Goal: Information Seeking & Learning: Learn about a topic

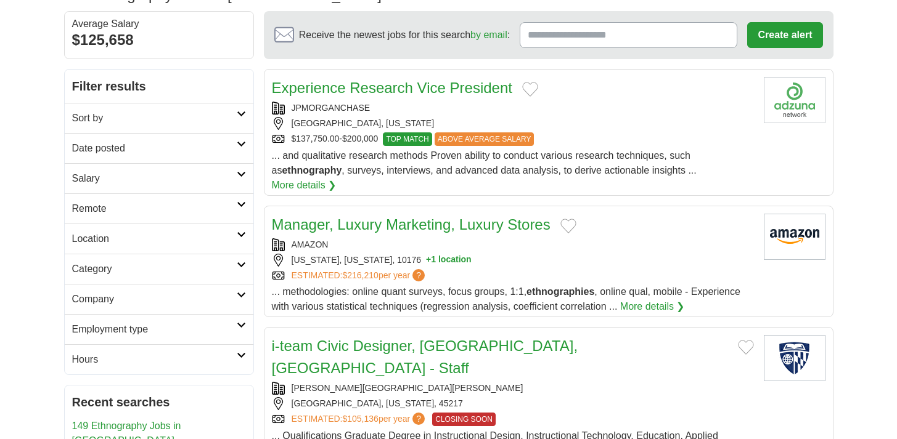
scroll to position [106, 0]
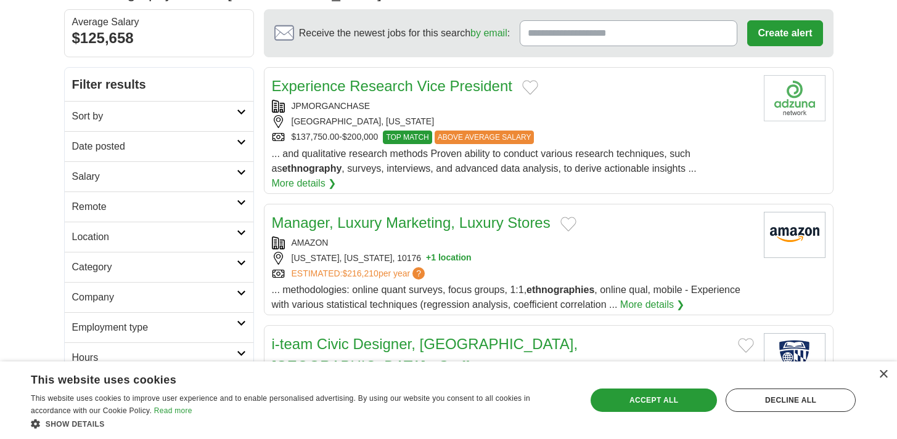
click at [162, 110] on h2 "Sort by" at bounding box center [154, 116] width 165 height 15
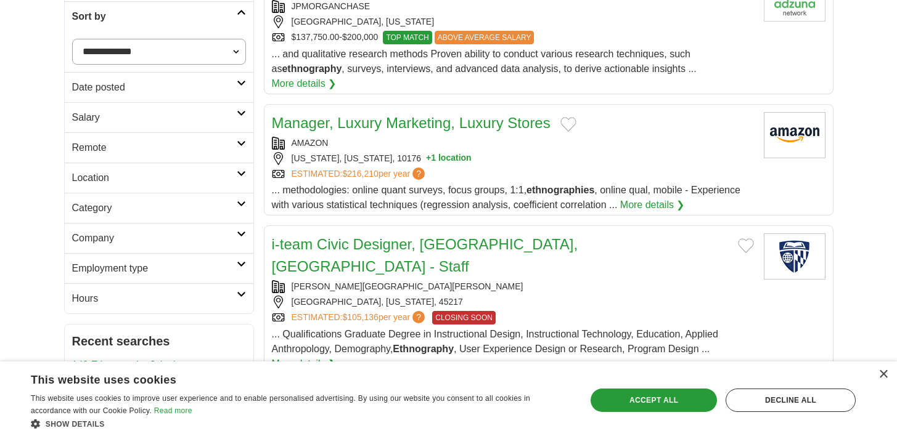
scroll to position [209, 0]
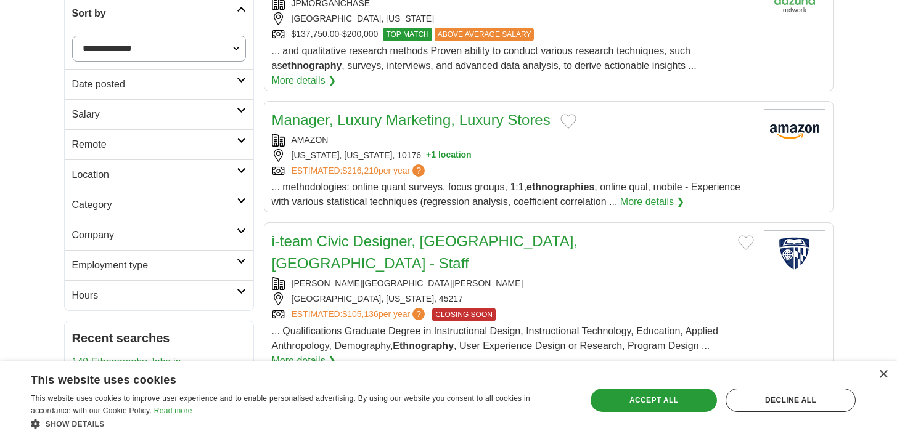
click at [214, 209] on h2 "Category" at bounding box center [154, 205] width 165 height 15
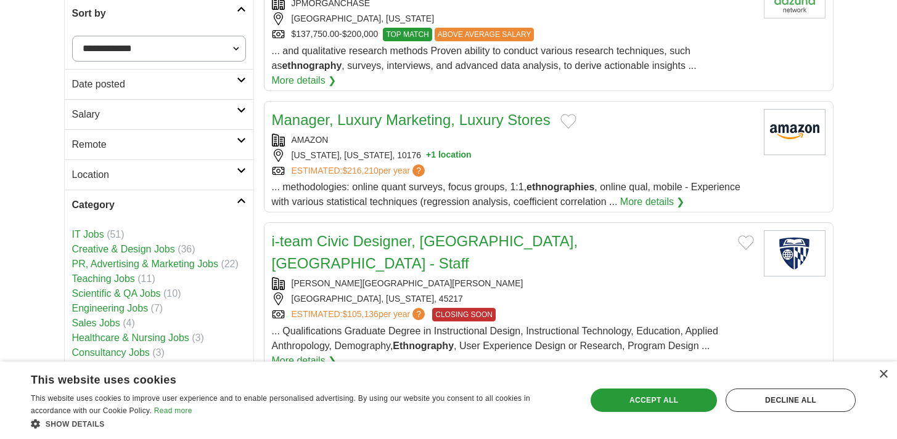
click at [214, 209] on h2 "Category" at bounding box center [154, 205] width 165 height 15
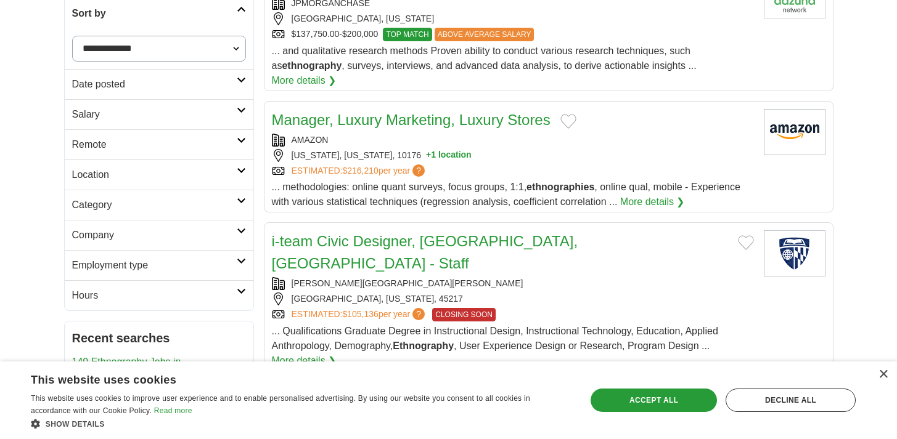
click at [222, 259] on h2 "Employment type" at bounding box center [154, 265] width 165 height 15
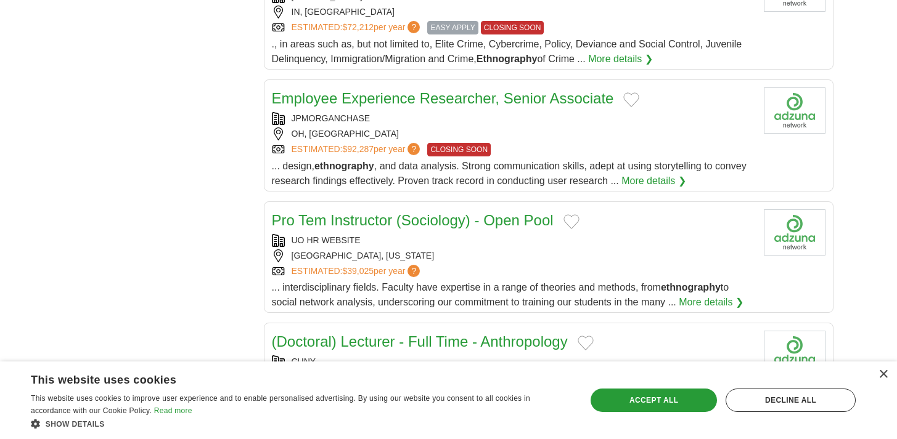
scroll to position [1113, 0]
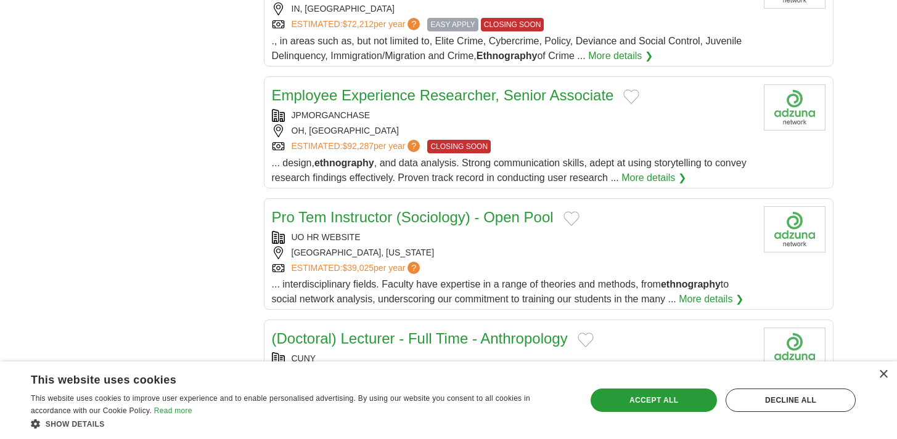
click at [684, 171] on link "More details ❯" at bounding box center [653, 178] width 65 height 15
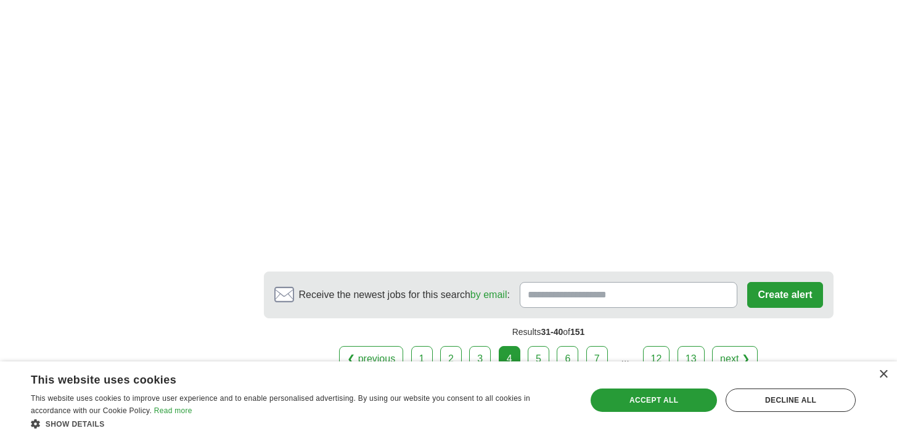
scroll to position [2154, 0]
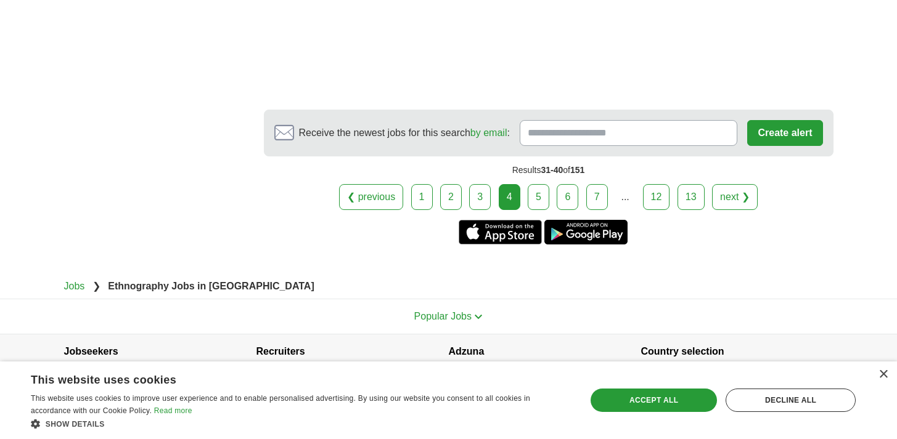
click at [423, 184] on link "1" at bounding box center [422, 197] width 22 height 26
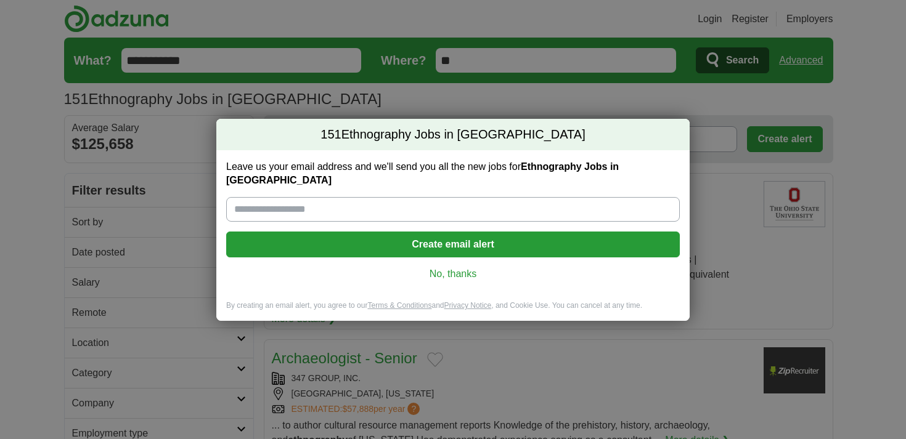
click at [468, 267] on link "No, thanks" at bounding box center [453, 274] width 434 height 14
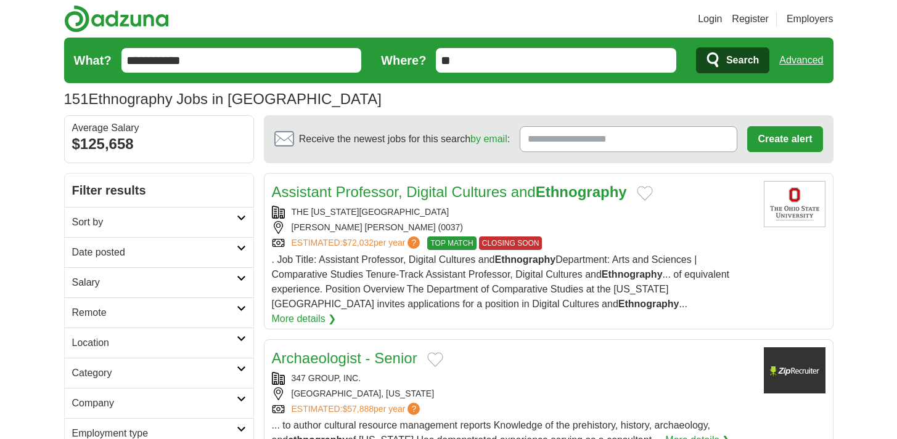
click at [744, 64] on span "Search" at bounding box center [742, 60] width 33 height 25
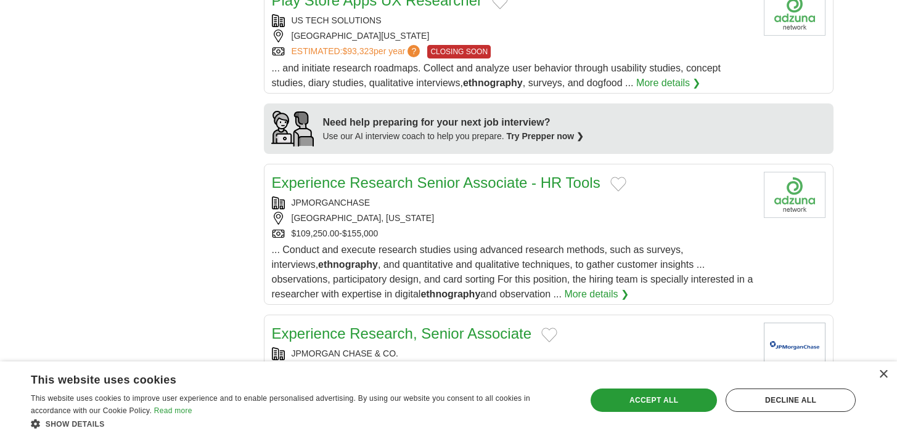
scroll to position [1009, 0]
click at [561, 211] on div "WILMINGTON, NORTH CAROLINA" at bounding box center [513, 217] width 482 height 13
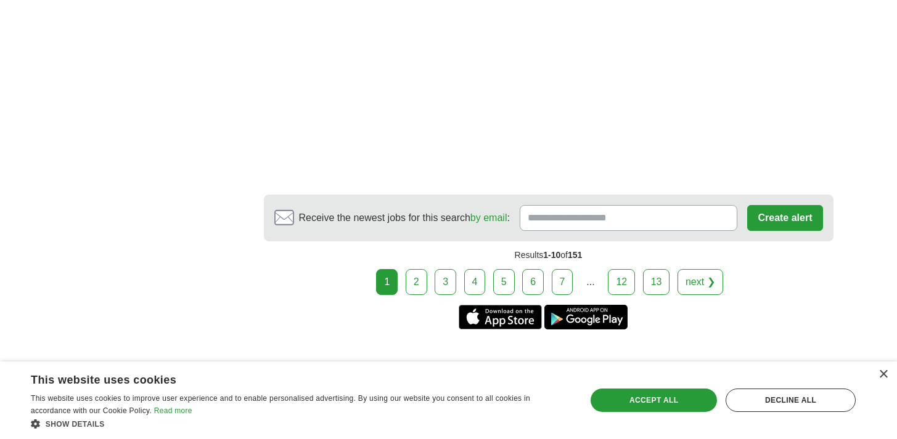
scroll to position [2253, 0]
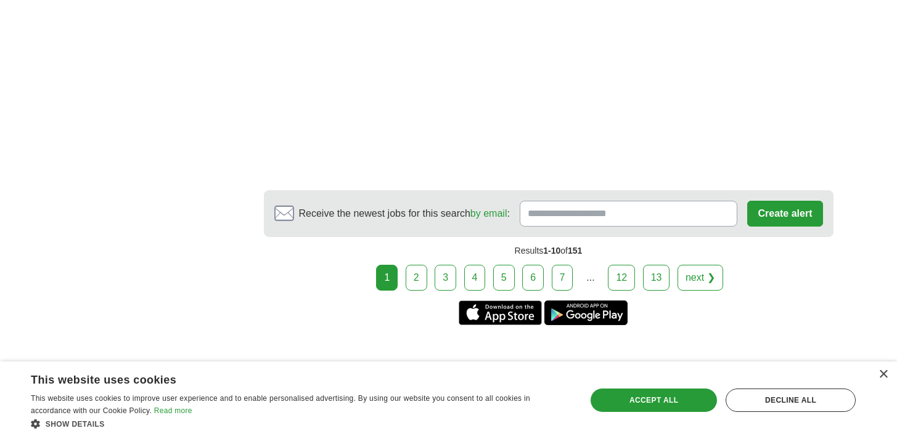
click at [421, 270] on link "2" at bounding box center [417, 278] width 22 height 26
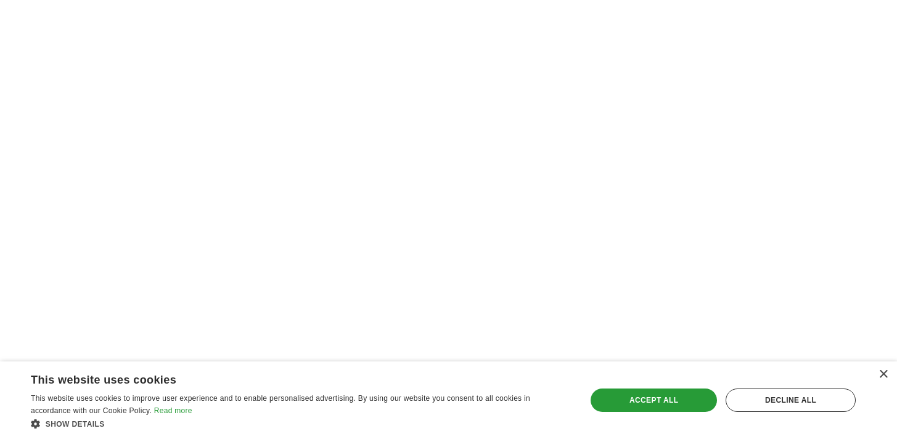
scroll to position [2186, 0]
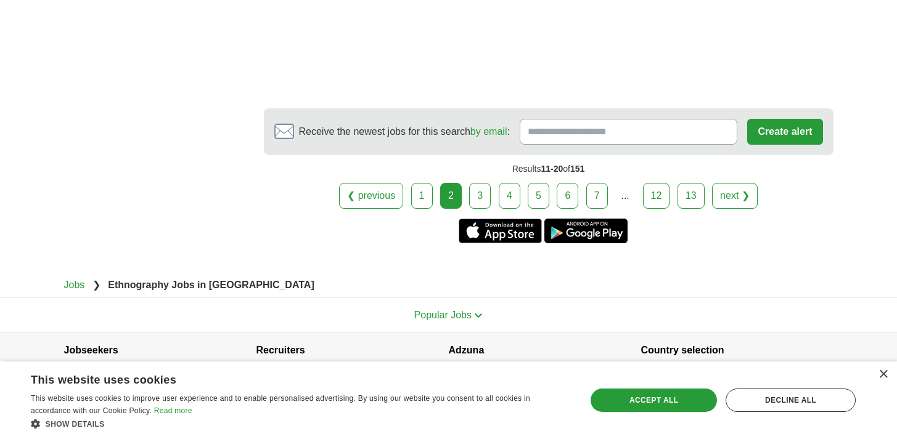
click at [480, 183] on link "3" at bounding box center [480, 196] width 22 height 26
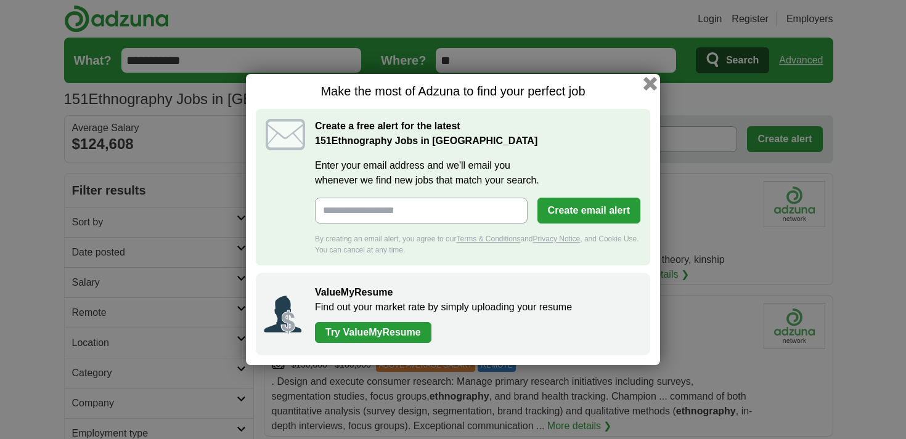
click at [648, 83] on button "button" at bounding box center [650, 84] width 14 height 14
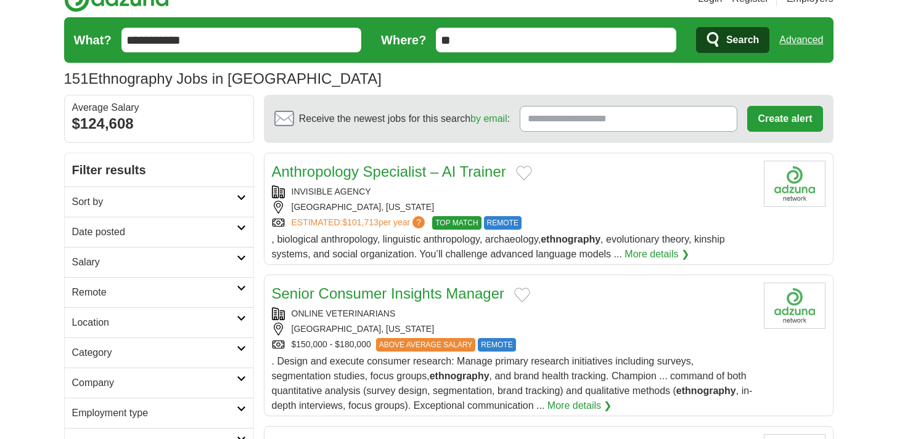
scroll to position [22, 0]
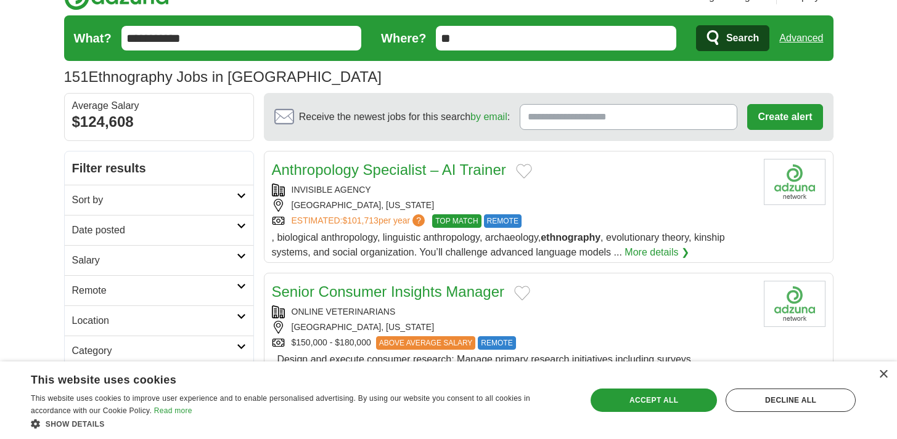
click at [656, 251] on link "More details ❯" at bounding box center [656, 252] width 65 height 15
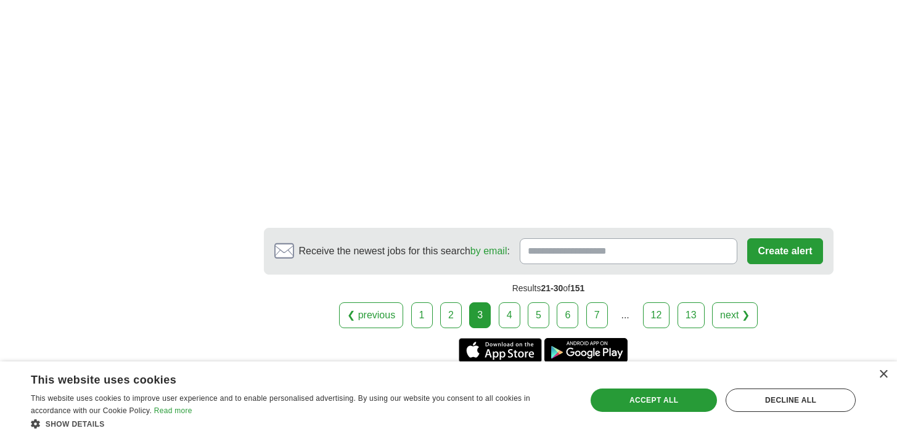
scroll to position [2101, 0]
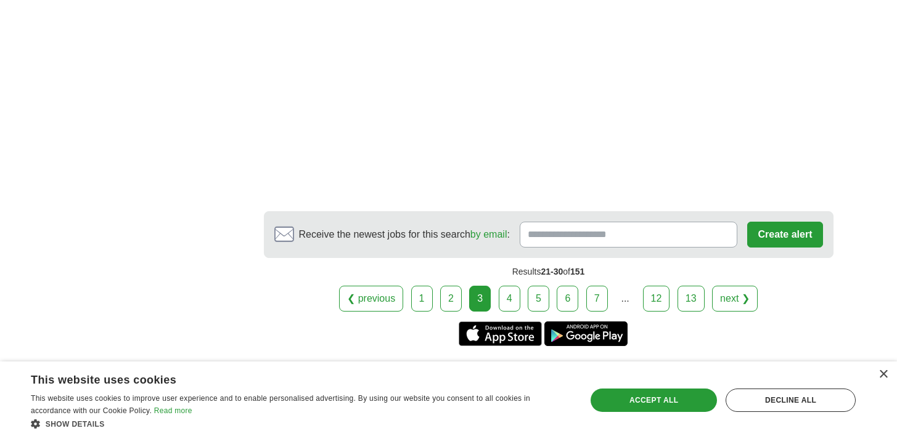
click at [518, 296] on link "4" at bounding box center [510, 299] width 22 height 26
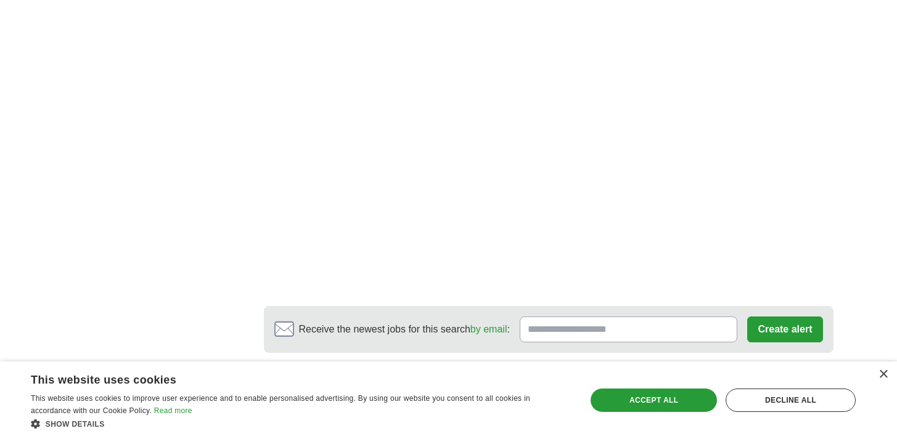
scroll to position [1776, 0]
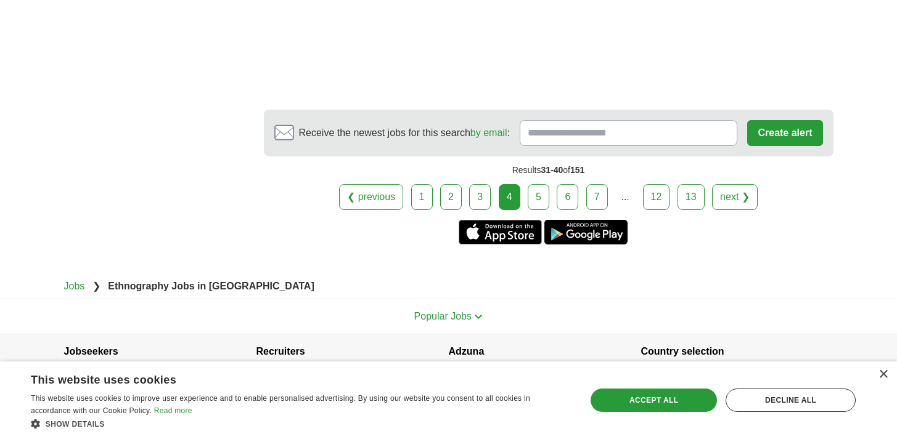
click at [532, 184] on link "5" at bounding box center [539, 197] width 22 height 26
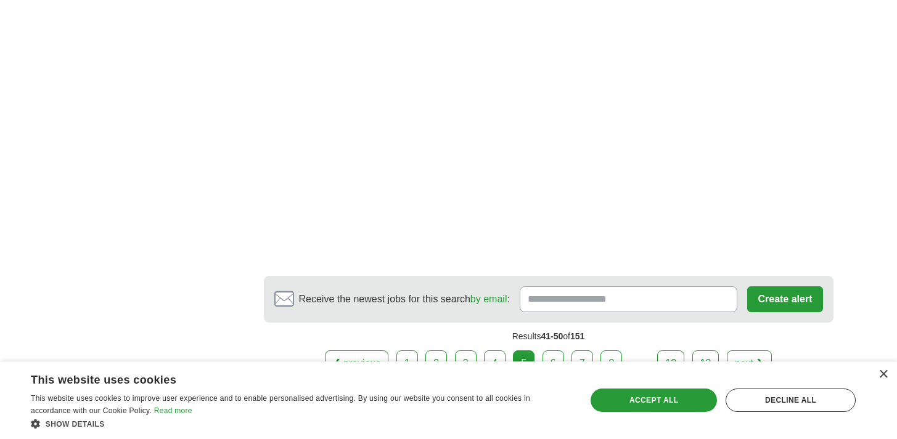
scroll to position [1924, 0]
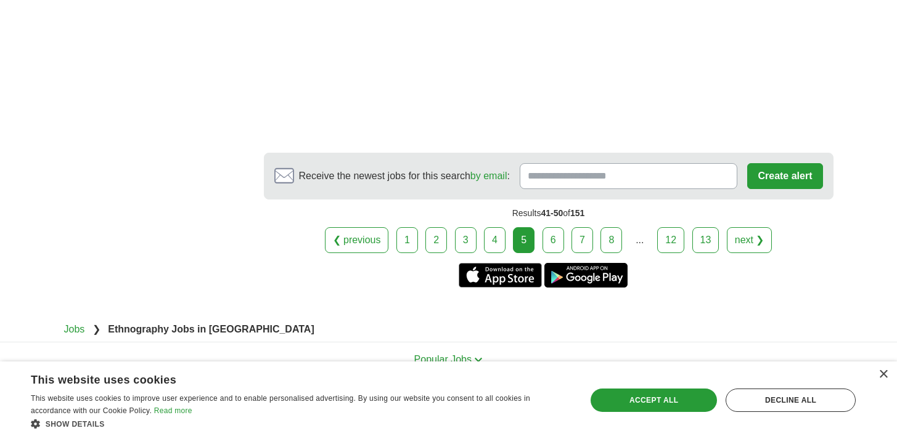
click at [560, 227] on link "6" at bounding box center [553, 240] width 22 height 26
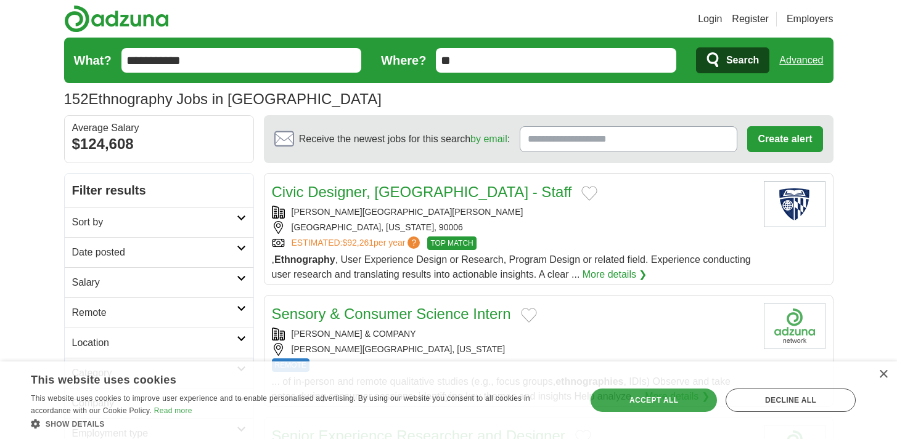
click at [476, 365] on div "× This website uses cookies This website uses cookies to improve user experienc…" at bounding box center [448, 401] width 897 height 78
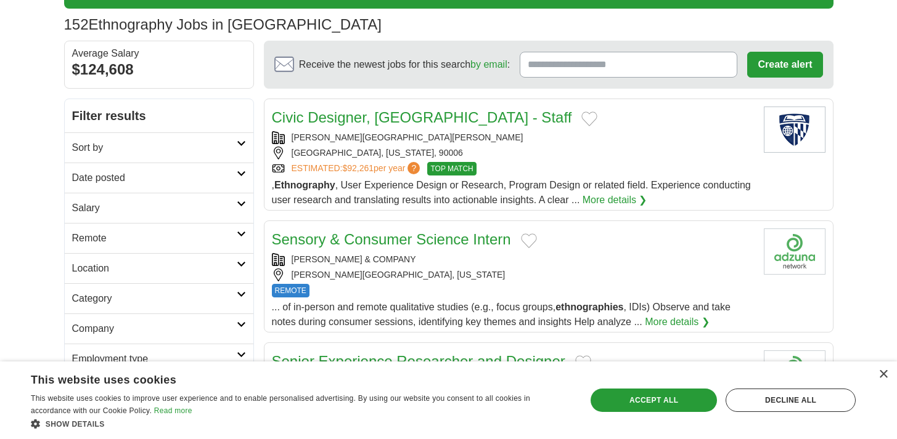
scroll to position [75, 0]
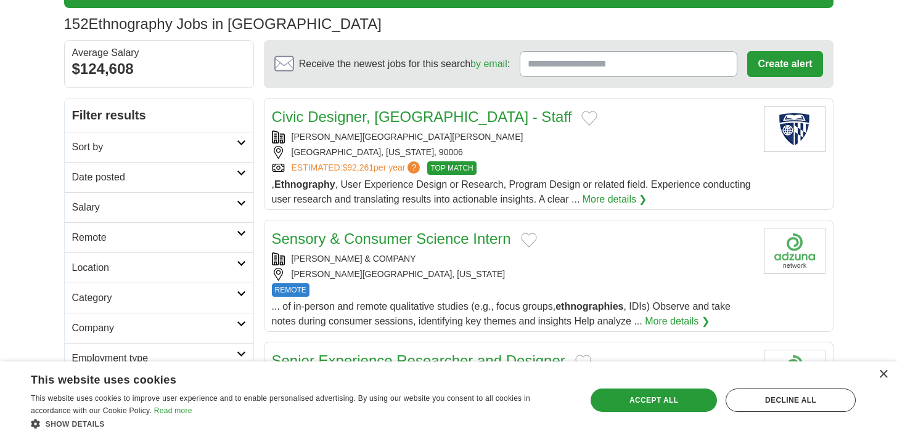
click at [674, 317] on link "More details ❯" at bounding box center [677, 321] width 65 height 15
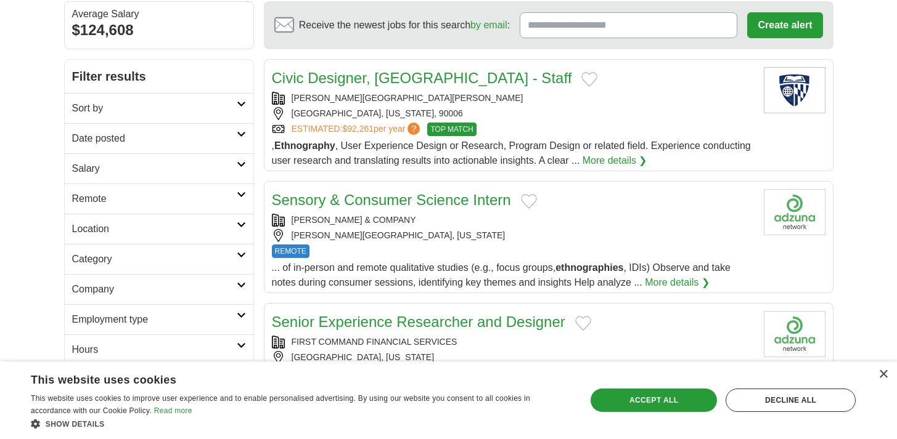
scroll to position [0, 0]
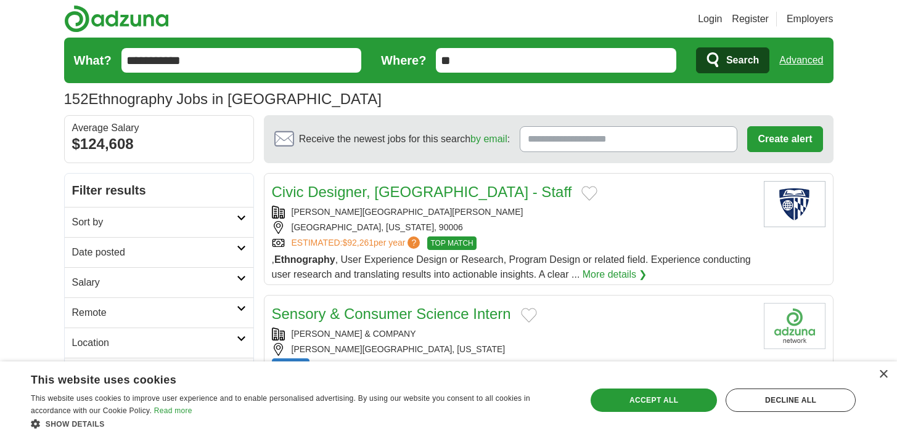
drag, startPoint x: 230, startPoint y: 53, endPoint x: 99, endPoint y: 44, distance: 132.2
click at [99, 44] on form "**********" at bounding box center [448, 61] width 769 height 46
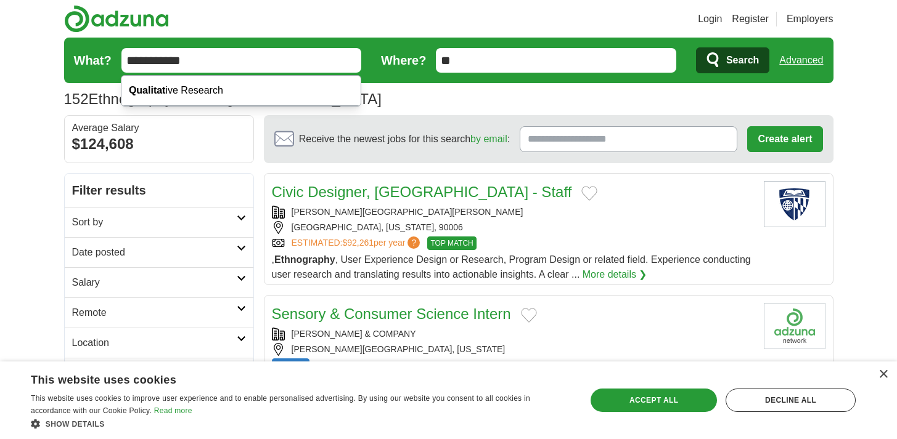
type input "**********"
click at [696, 47] on button "Search" at bounding box center [732, 60] width 73 height 26
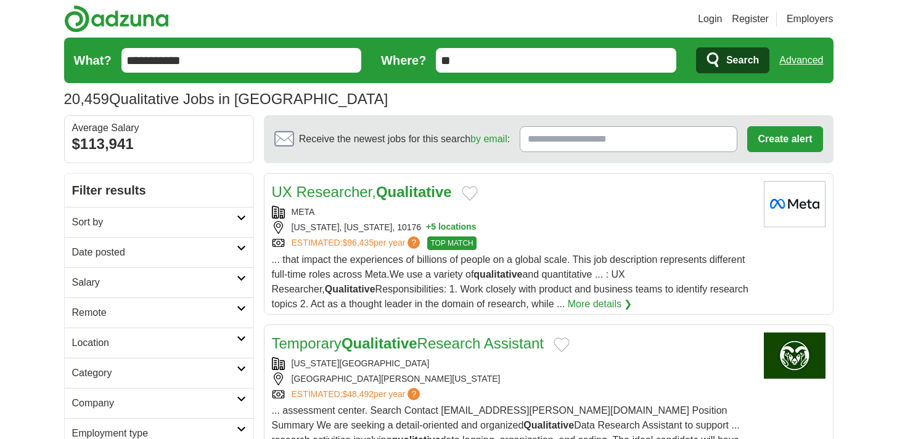
click at [167, 242] on link "Date posted" at bounding box center [159, 252] width 189 height 30
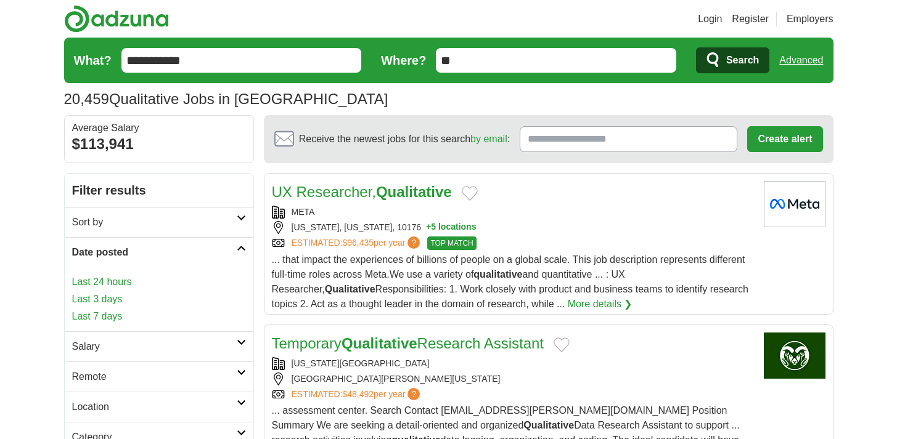
click at [129, 277] on link "Last 24 hours" at bounding box center [159, 282] width 174 height 15
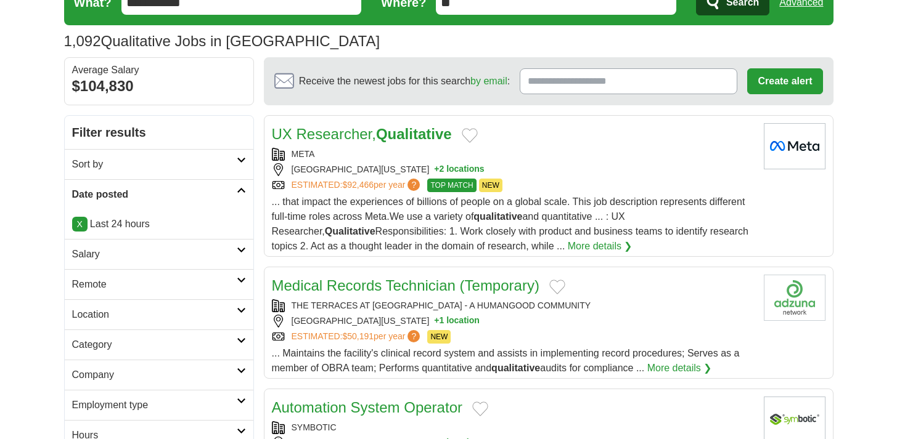
scroll to position [73, 0]
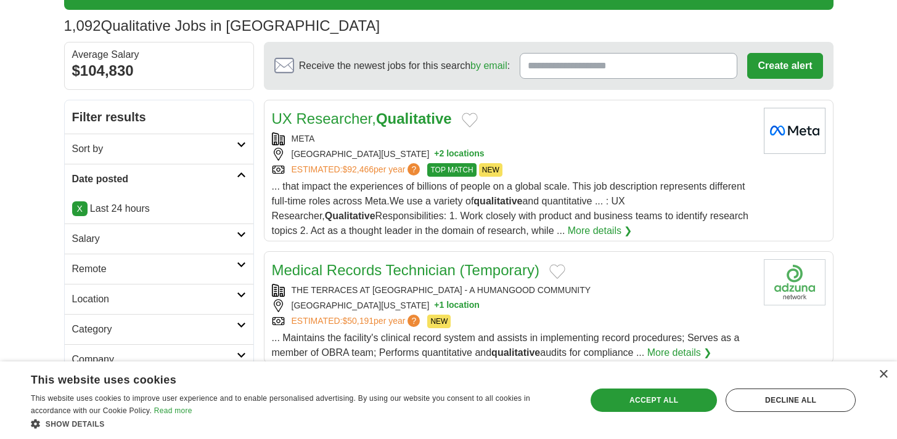
click at [568, 226] on link "More details ❯" at bounding box center [600, 231] width 65 height 15
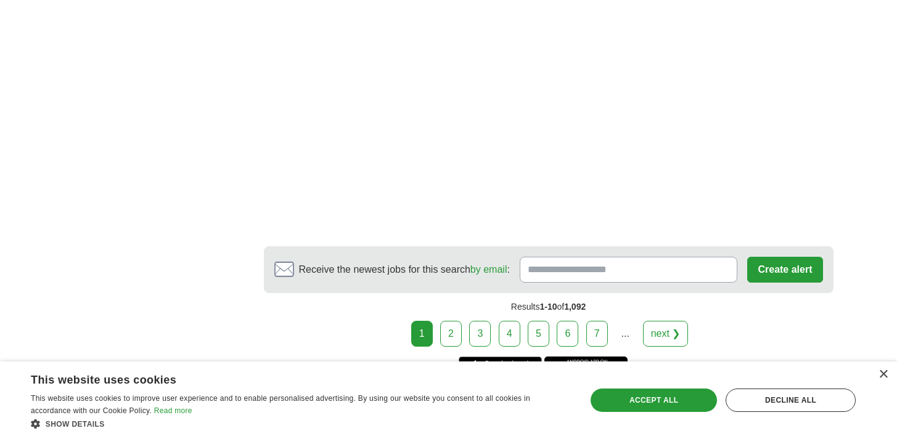
scroll to position [2083, 0]
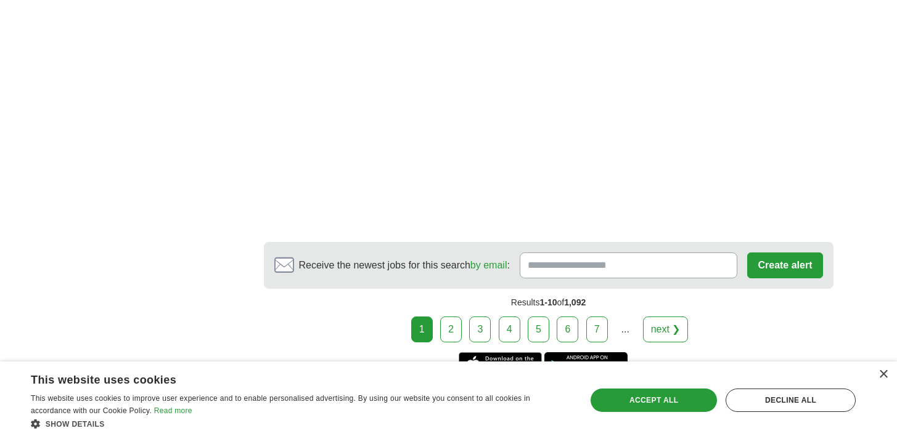
click at [456, 317] on link "2" at bounding box center [451, 330] width 22 height 26
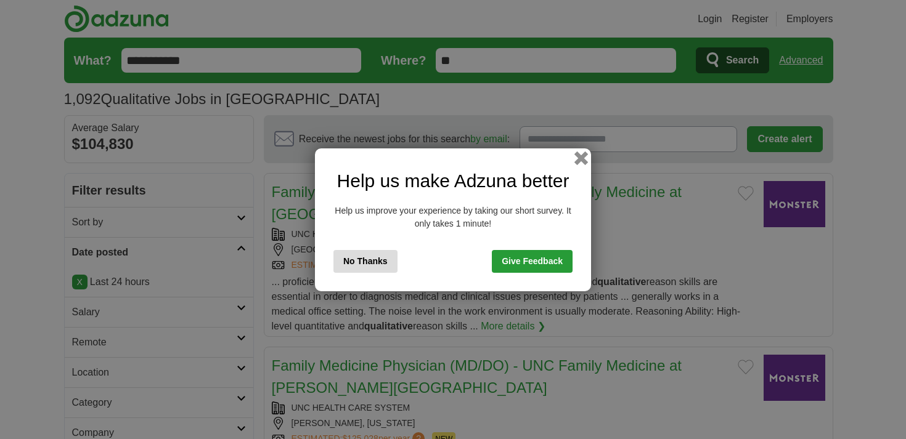
click at [577, 158] on button "button" at bounding box center [581, 158] width 14 height 14
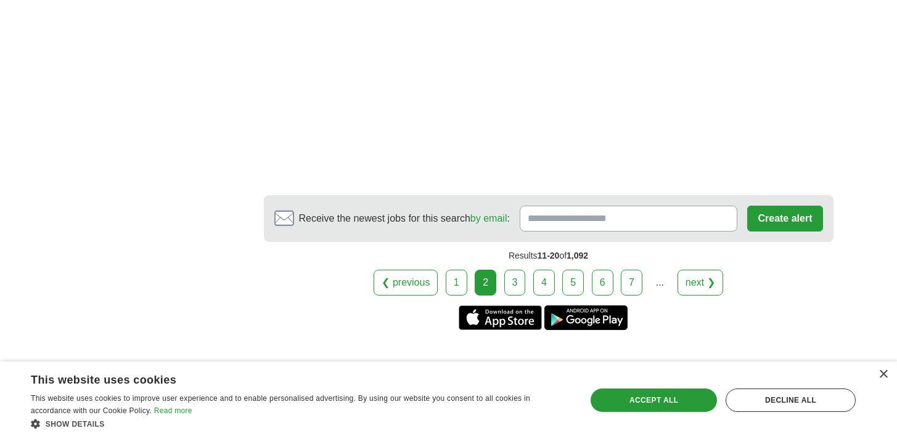
scroll to position [2540, 0]
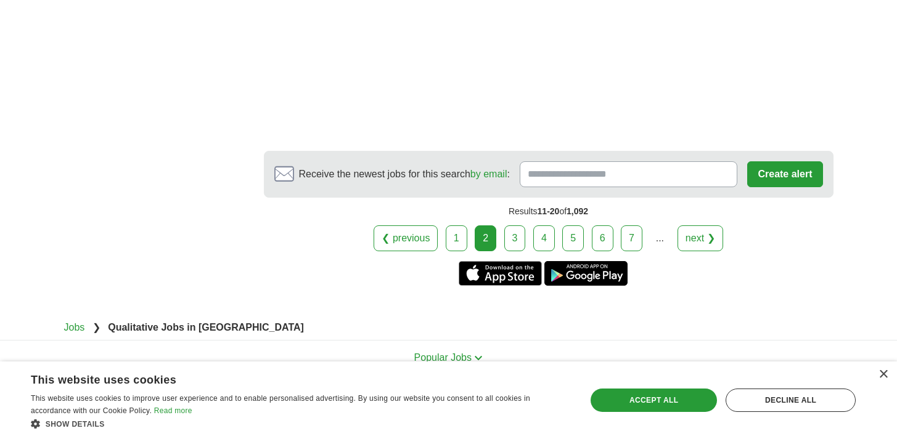
click at [518, 226] on link "3" at bounding box center [515, 239] width 22 height 26
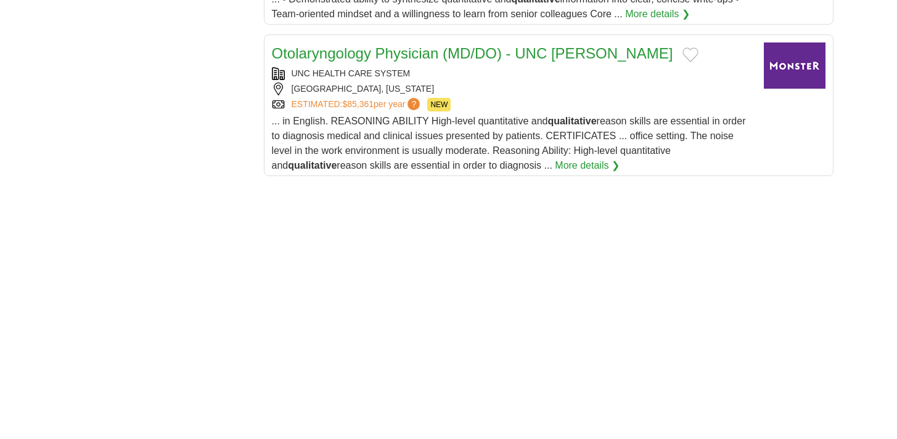
scroll to position [1906, 0]
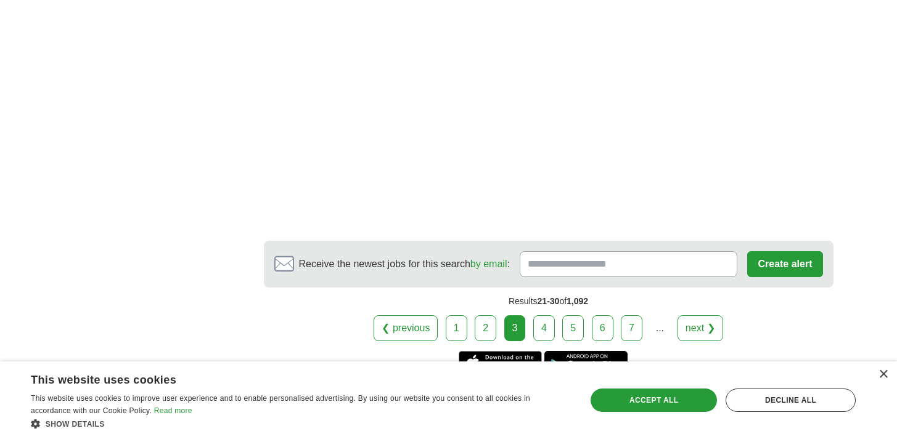
click at [541, 316] on link "4" at bounding box center [544, 329] width 22 height 26
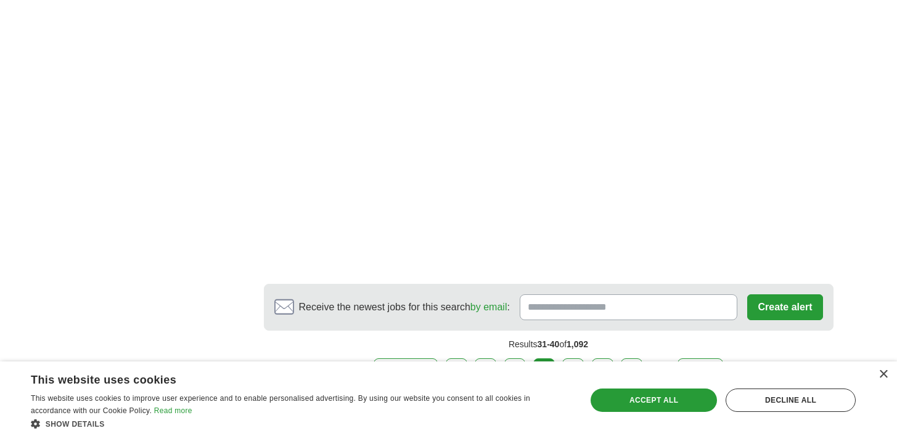
scroll to position [2470, 0]
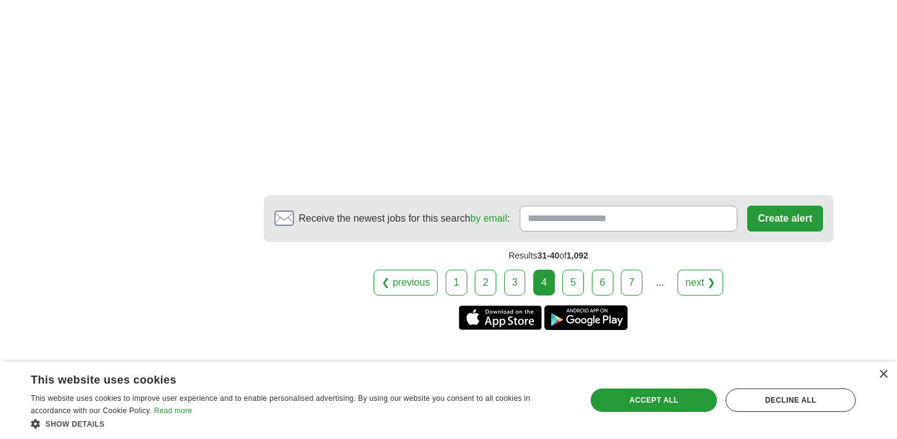
click at [566, 270] on link "5" at bounding box center [573, 283] width 22 height 26
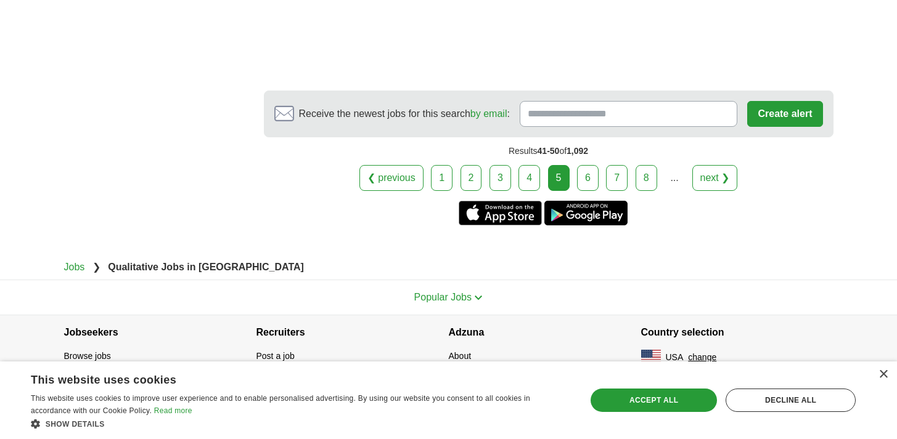
scroll to position [2309, 0]
click at [592, 182] on link "6" at bounding box center [588, 178] width 22 height 26
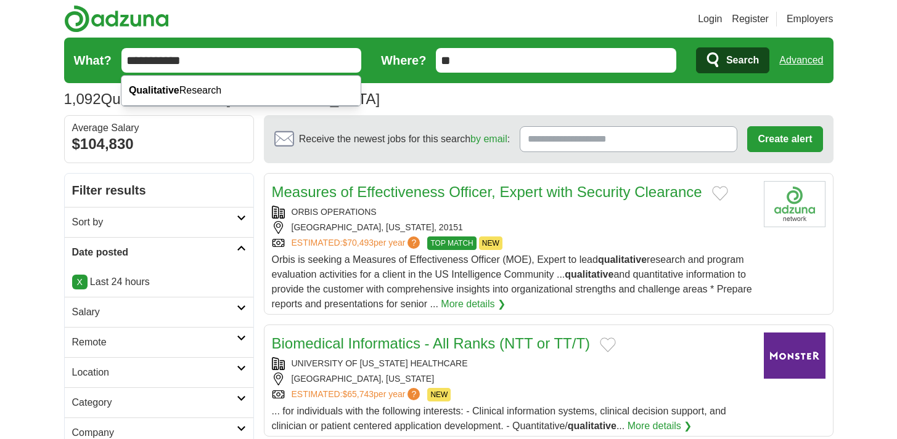
drag, startPoint x: 209, startPoint y: 59, endPoint x: 82, endPoint y: 51, distance: 127.2
click at [82, 51] on form "**********" at bounding box center [448, 61] width 769 height 46
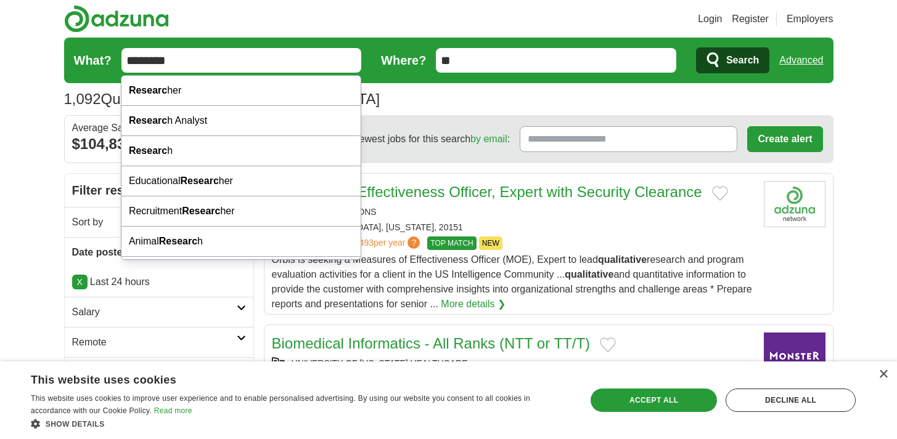
type input "********"
click at [696, 47] on button "Search" at bounding box center [732, 60] width 73 height 26
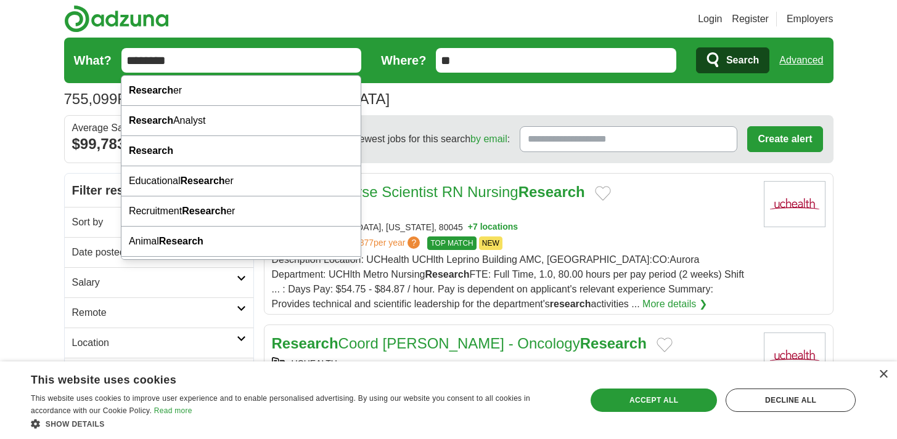
click at [211, 65] on input "********" at bounding box center [241, 60] width 240 height 25
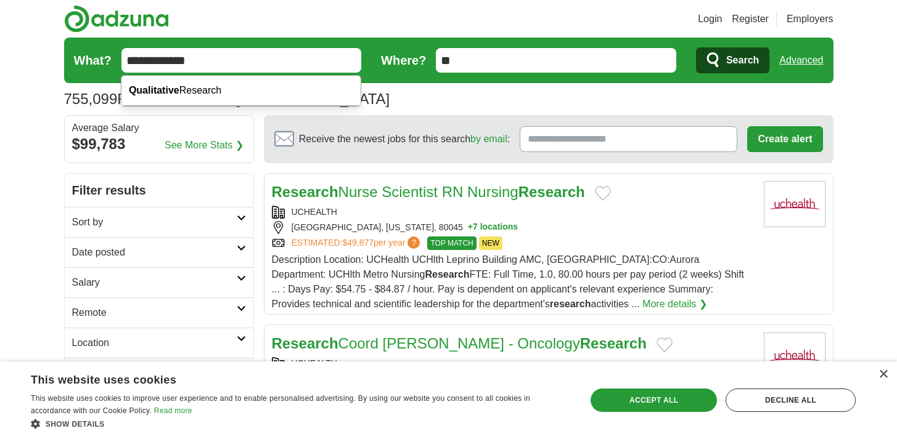
type input "**********"
click at [696, 47] on button "Search" at bounding box center [732, 60] width 73 height 26
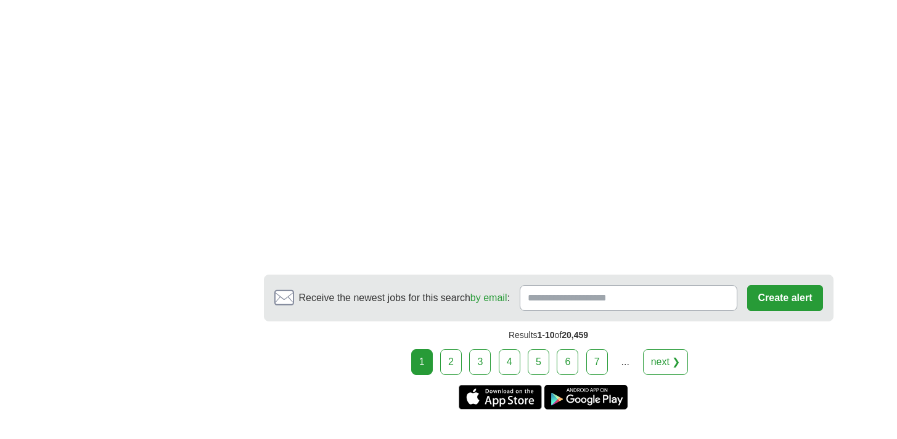
scroll to position [2292, 0]
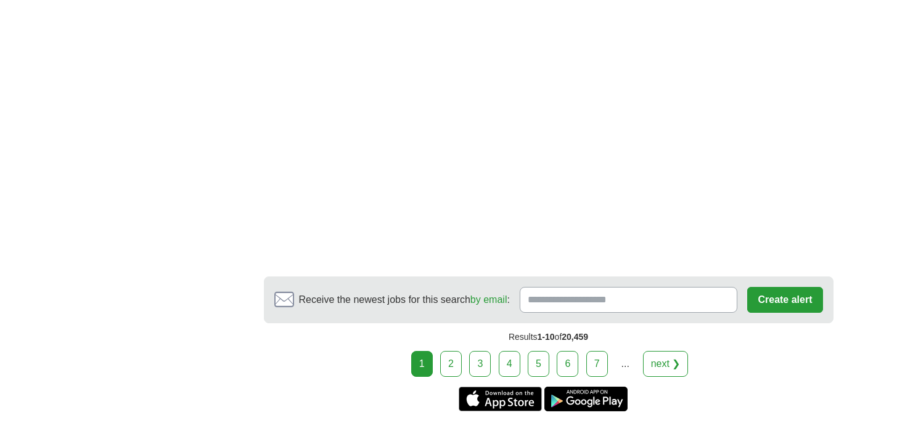
click at [451, 351] on link "2" at bounding box center [451, 364] width 22 height 26
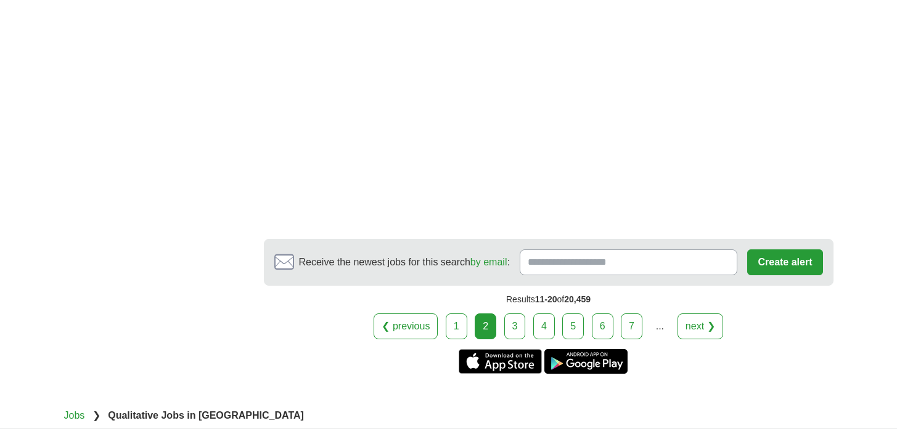
scroll to position [2347, 0]
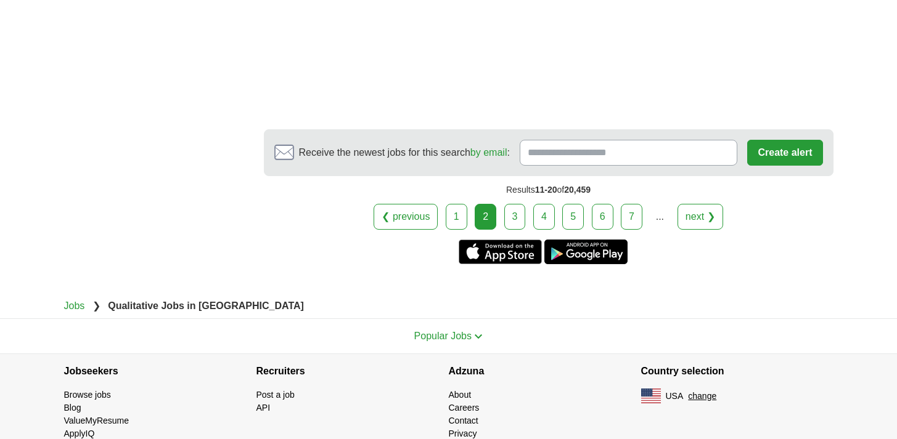
click at [509, 204] on link "3" at bounding box center [515, 217] width 22 height 26
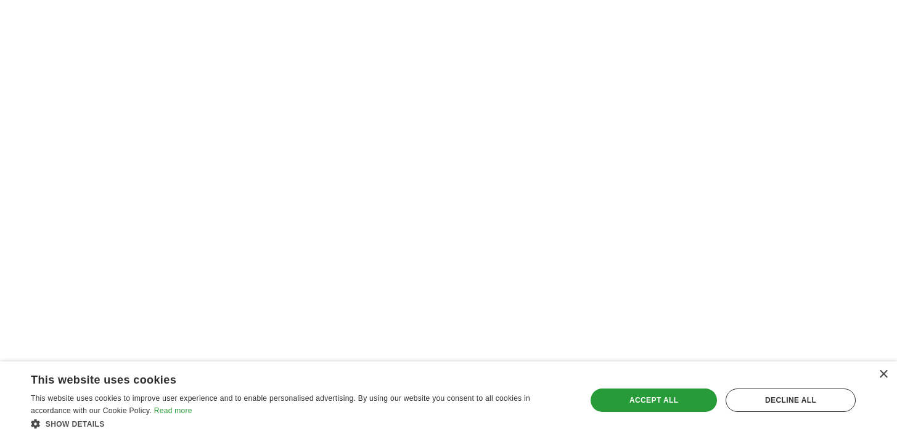
scroll to position [2402, 0]
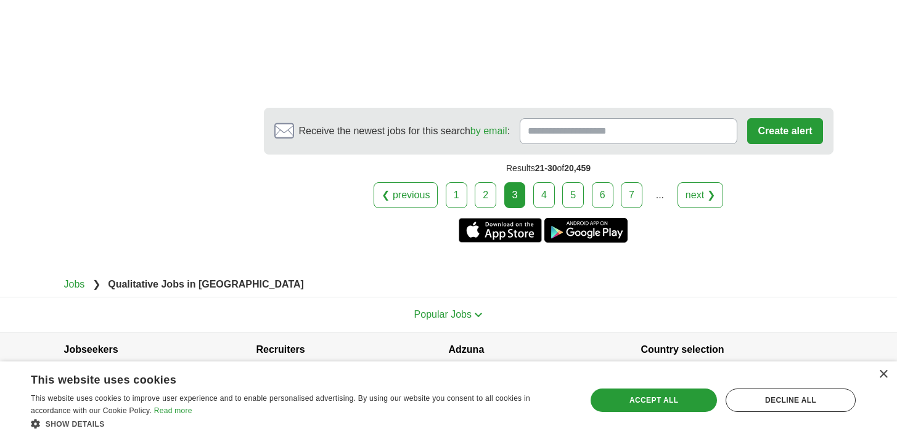
click at [548, 182] on link "4" at bounding box center [544, 195] width 22 height 26
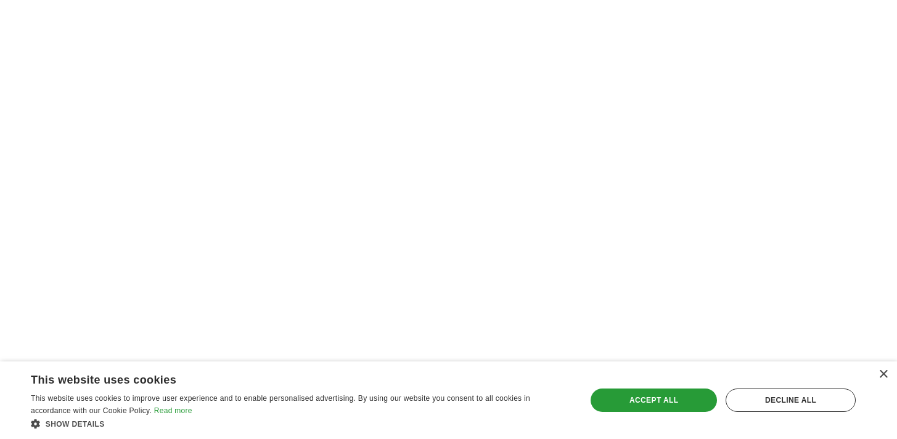
scroll to position [2464, 0]
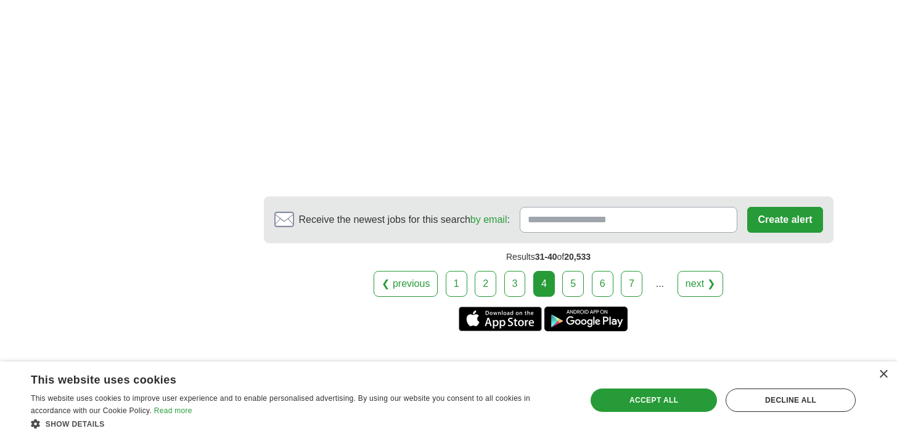
click at [576, 271] on link "5" at bounding box center [573, 284] width 22 height 26
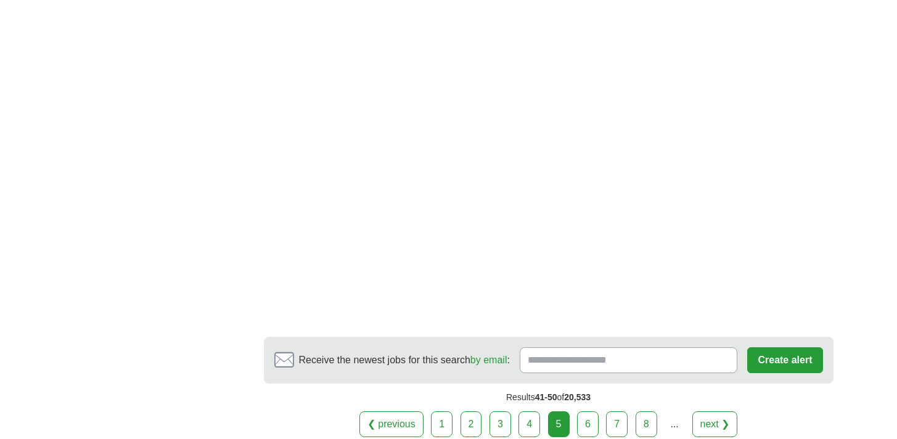
scroll to position [2429, 0]
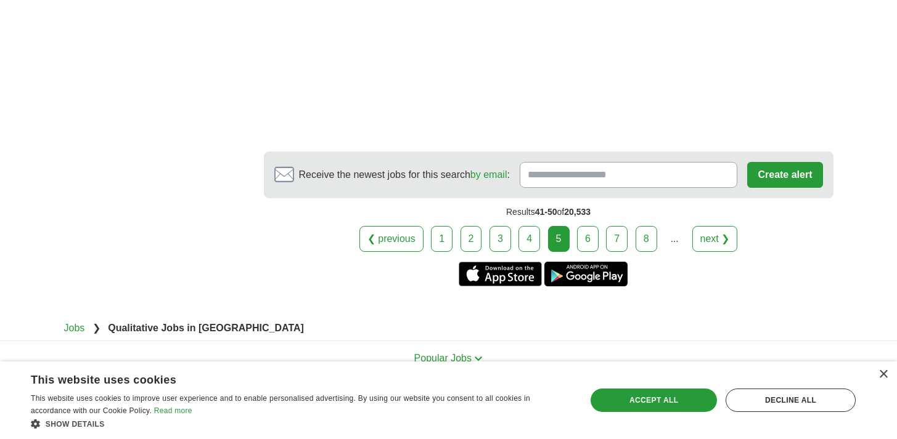
click at [587, 226] on link "6" at bounding box center [588, 239] width 22 height 26
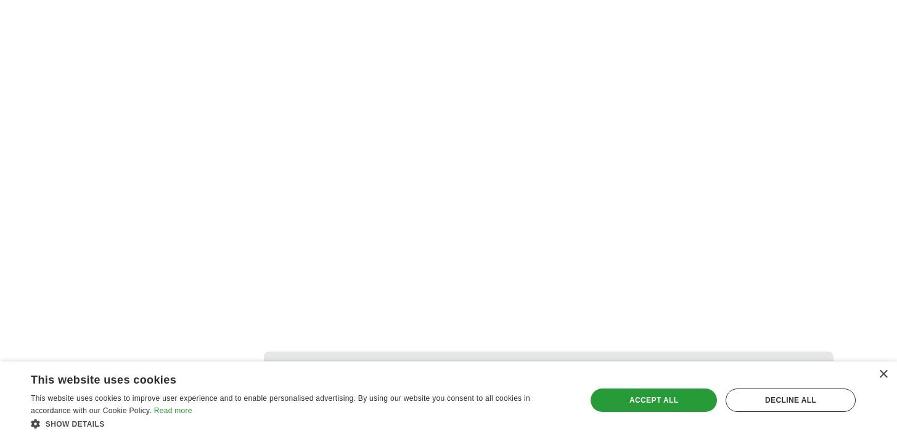
scroll to position [2194, 0]
